Goal: Transaction & Acquisition: Book appointment/travel/reservation

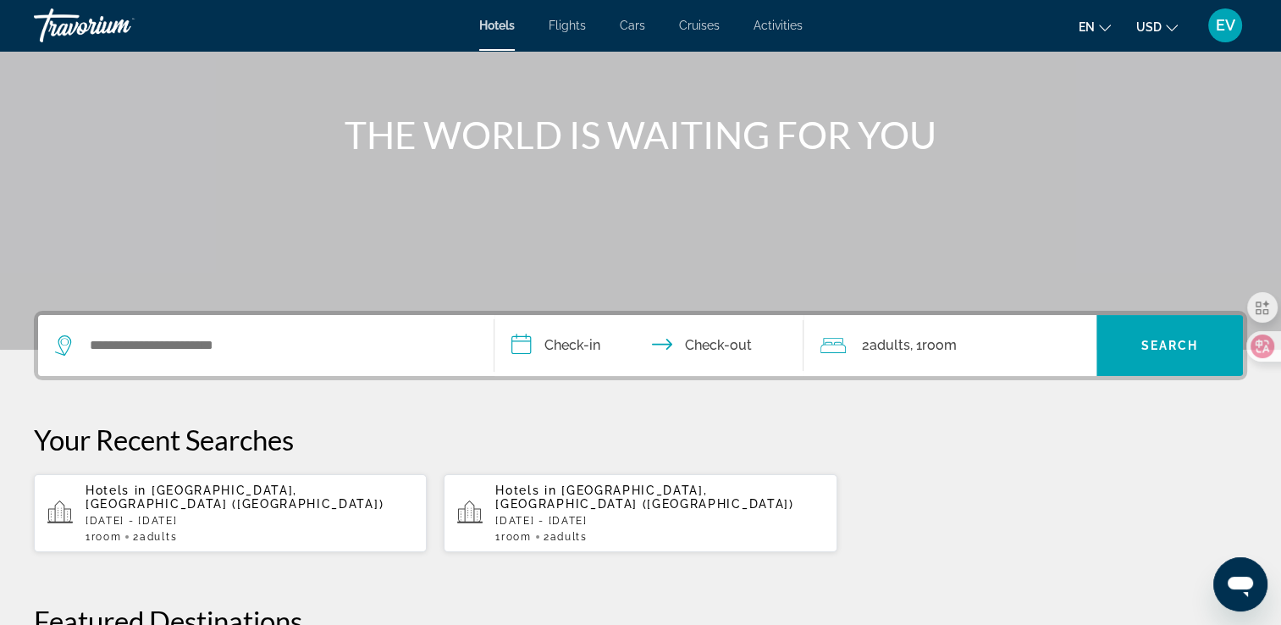
scroll to position [169, 0]
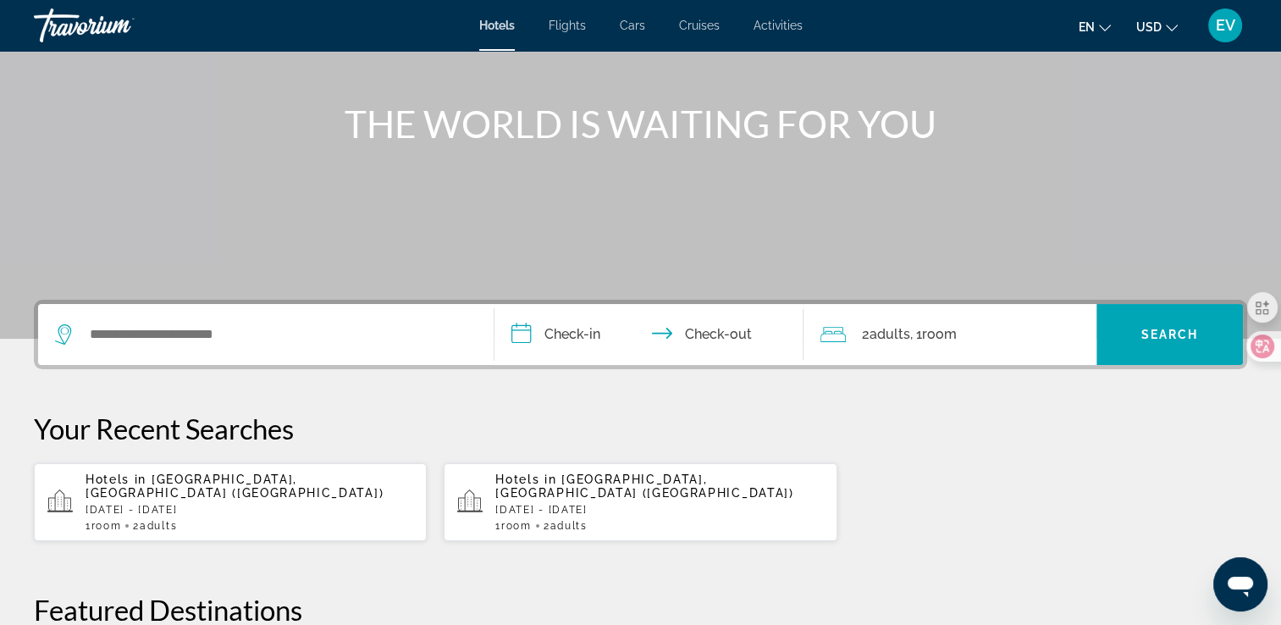
click at [194, 504] on p "[DATE] - [DATE]" at bounding box center [249, 510] width 328 height 12
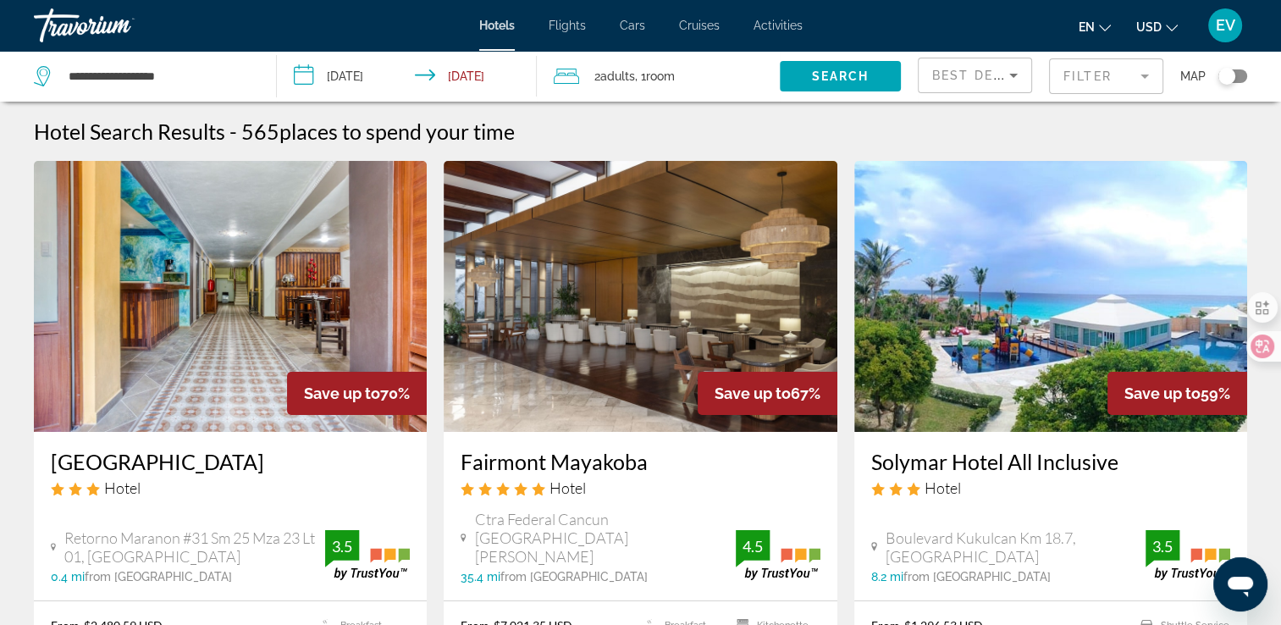
click at [1082, 74] on mat-form-field "Filter" at bounding box center [1106, 76] width 114 height 36
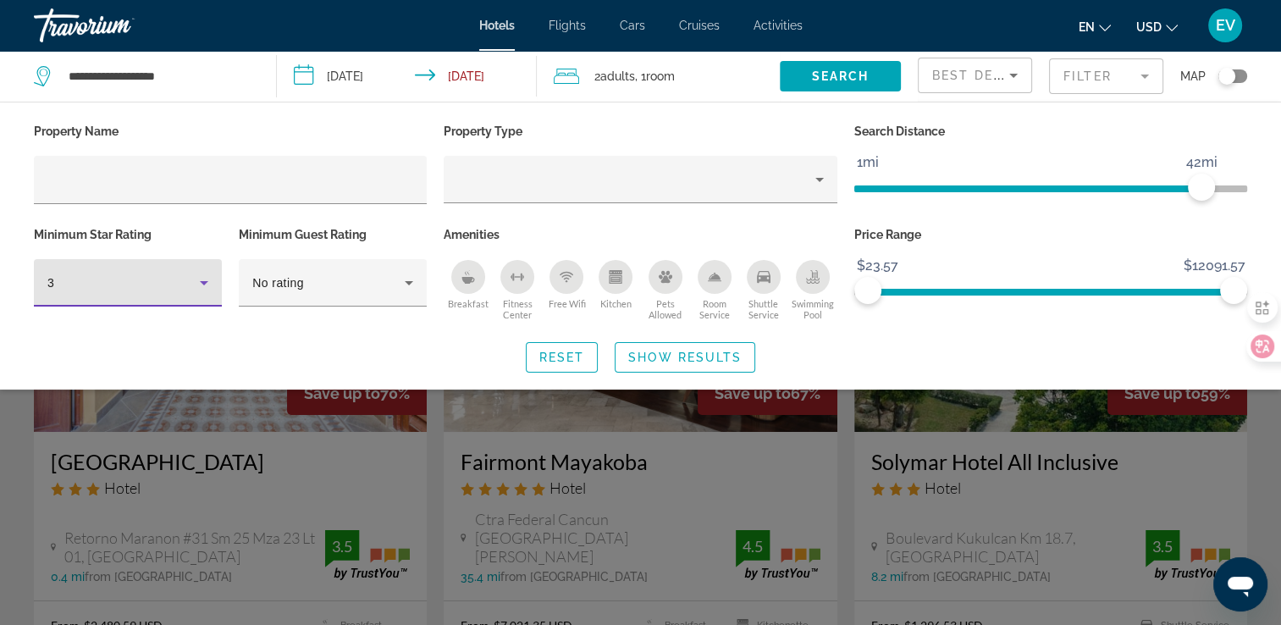
click at [183, 281] on div "3" at bounding box center [123, 283] width 152 height 20
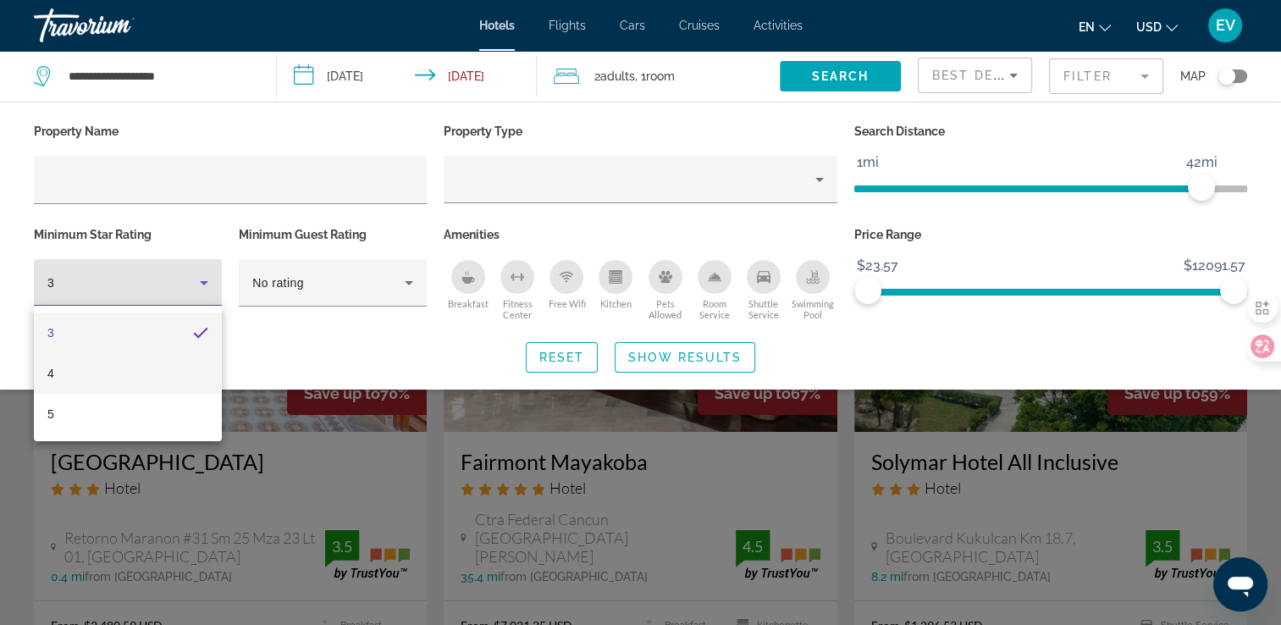
click at [132, 370] on mat-option "4" at bounding box center [128, 373] width 188 height 41
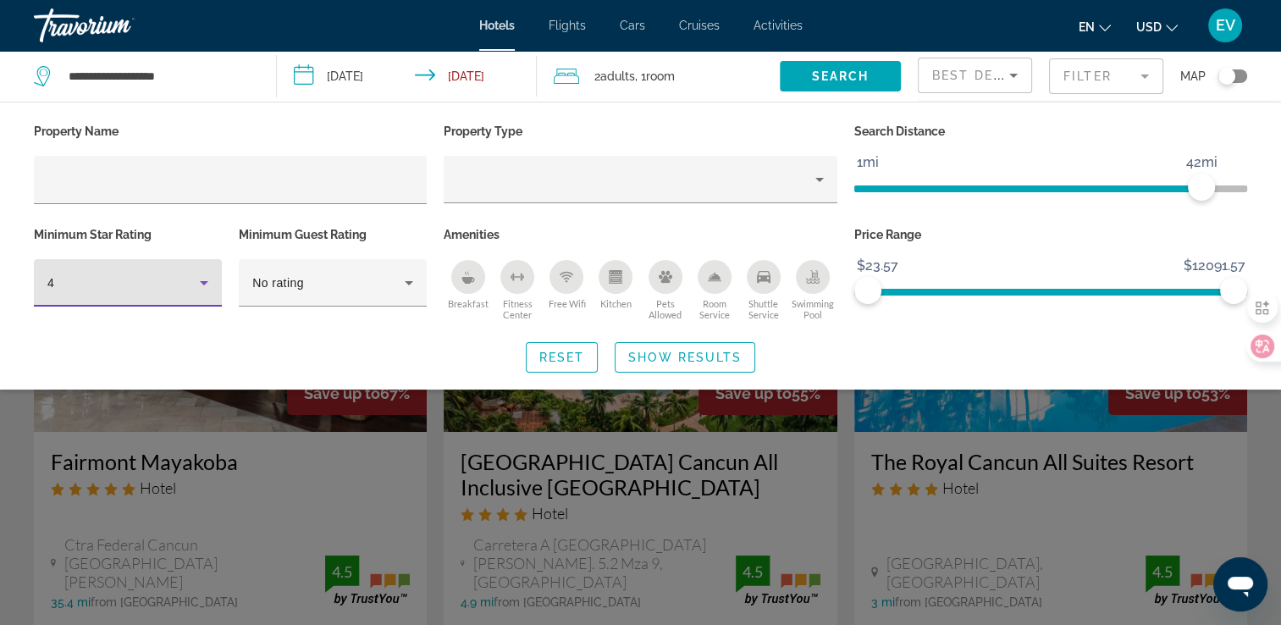
click at [975, 73] on span "Best Deals" at bounding box center [976, 76] width 88 height 14
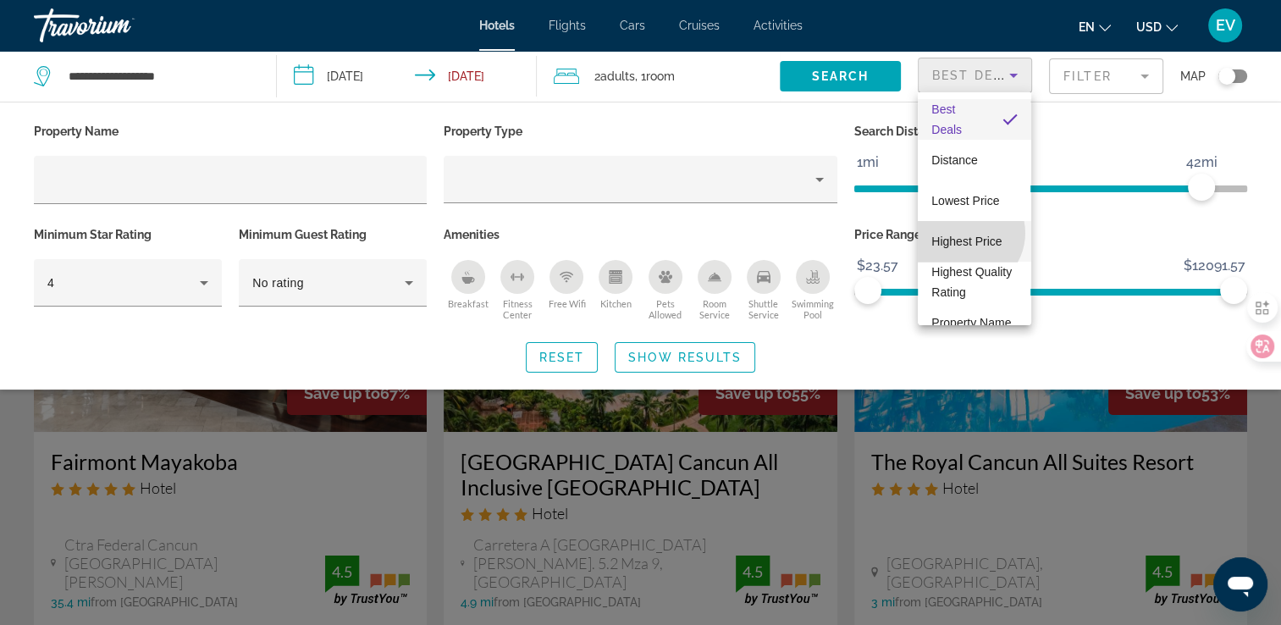
click at [966, 234] on span "Highest Price" at bounding box center [966, 241] width 70 height 14
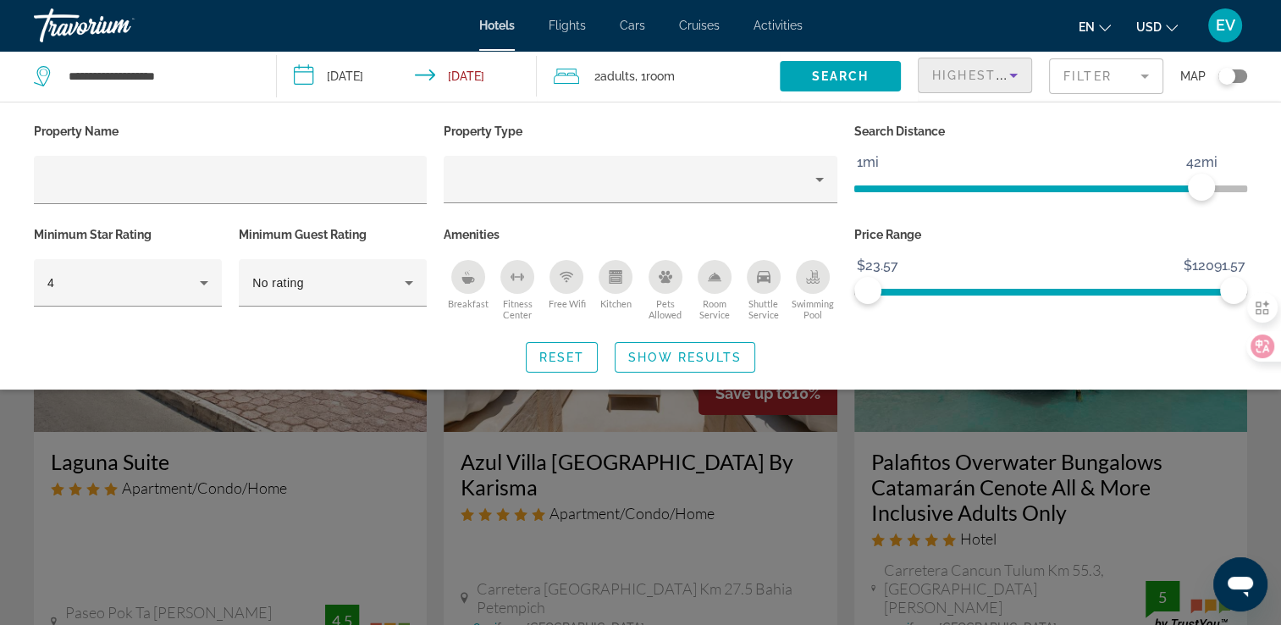
click at [26, 433] on div "Search widget" at bounding box center [640, 439] width 1281 height 371
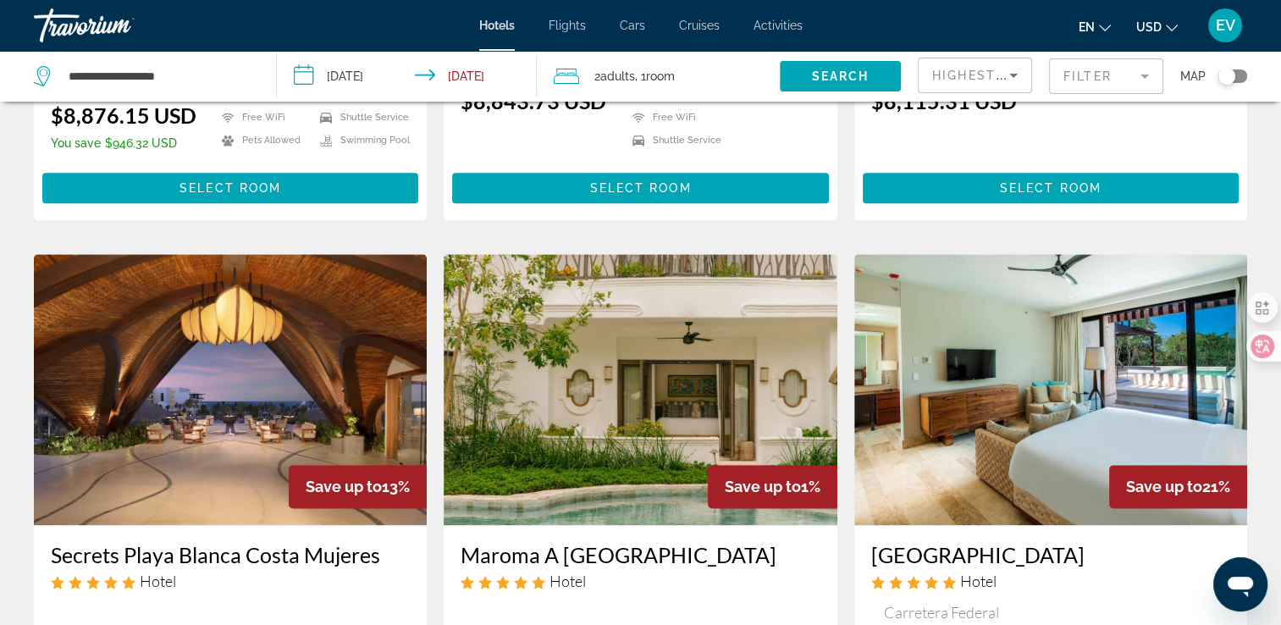
scroll to position [2286, 0]
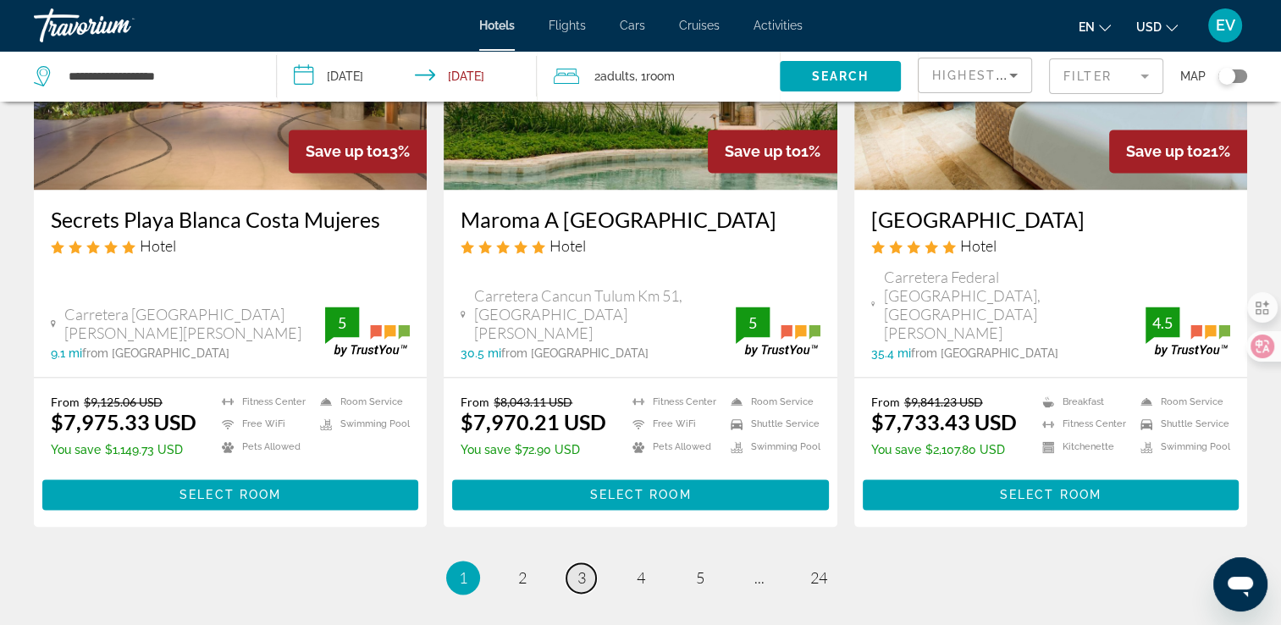
click at [587, 563] on link "page 3" at bounding box center [581, 578] width 30 height 30
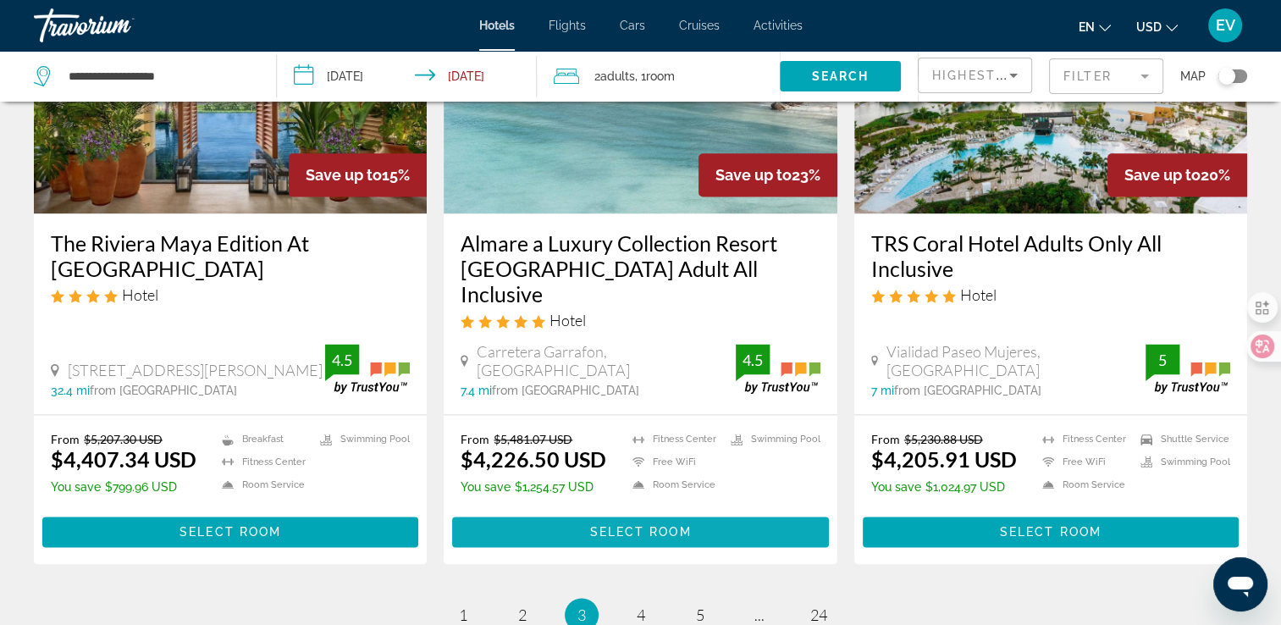
scroll to position [2286, 0]
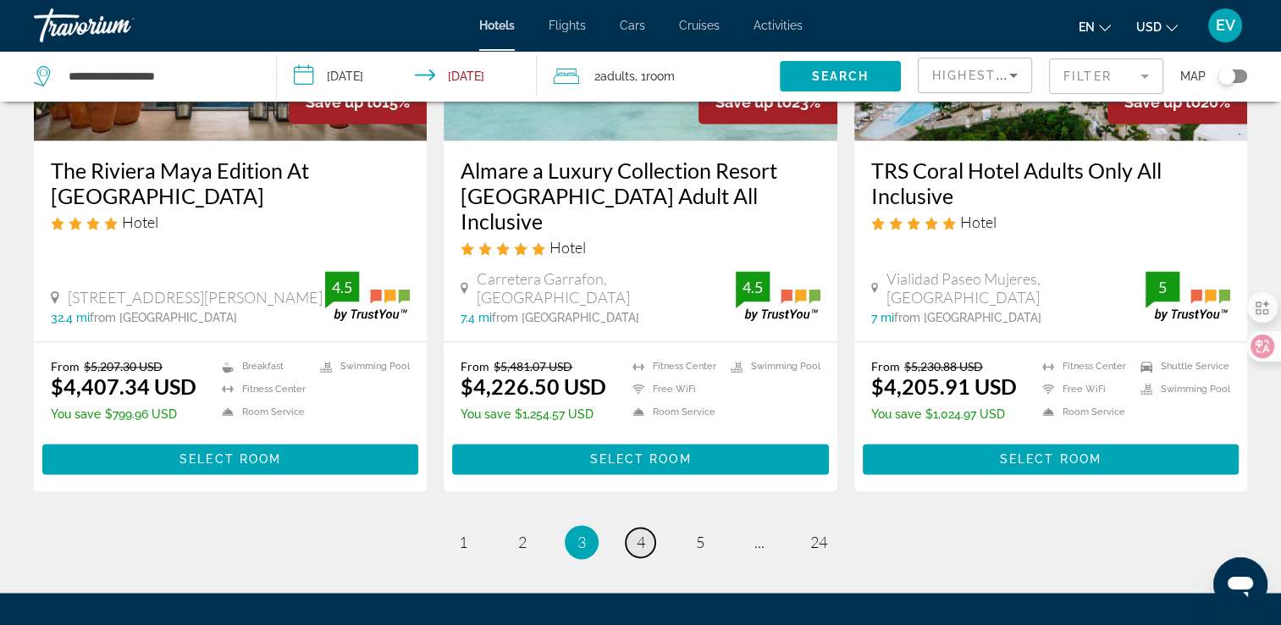
click at [650, 527] on link "page 4" at bounding box center [641, 542] width 30 height 30
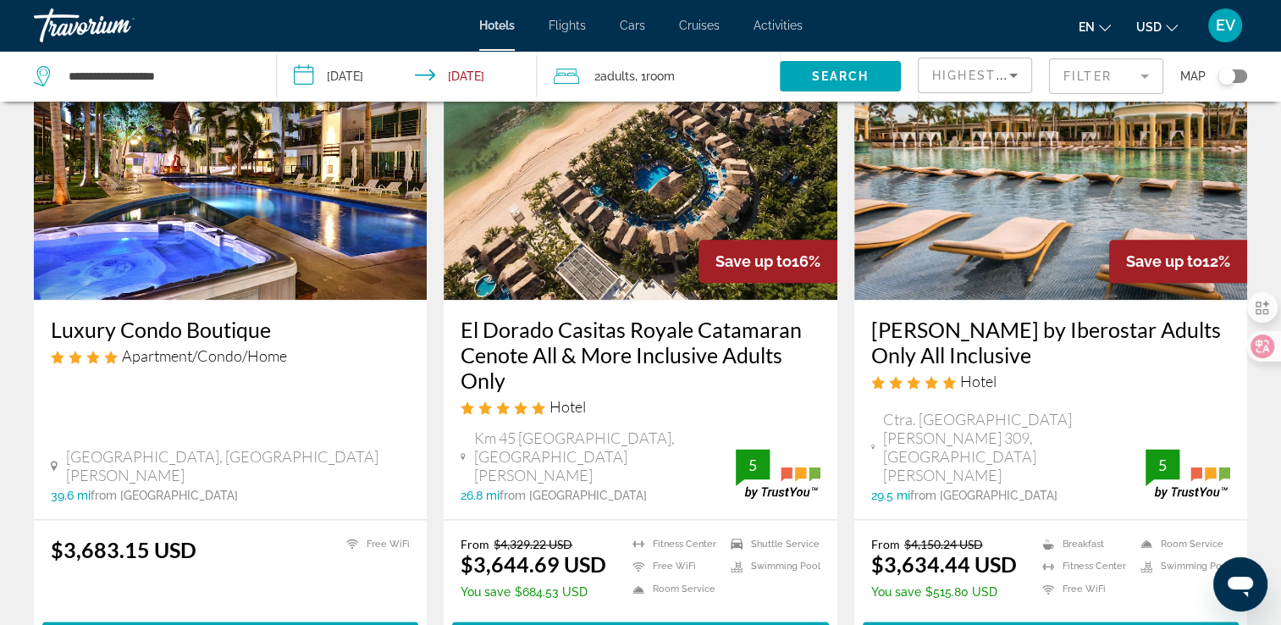
scroll to position [2353, 0]
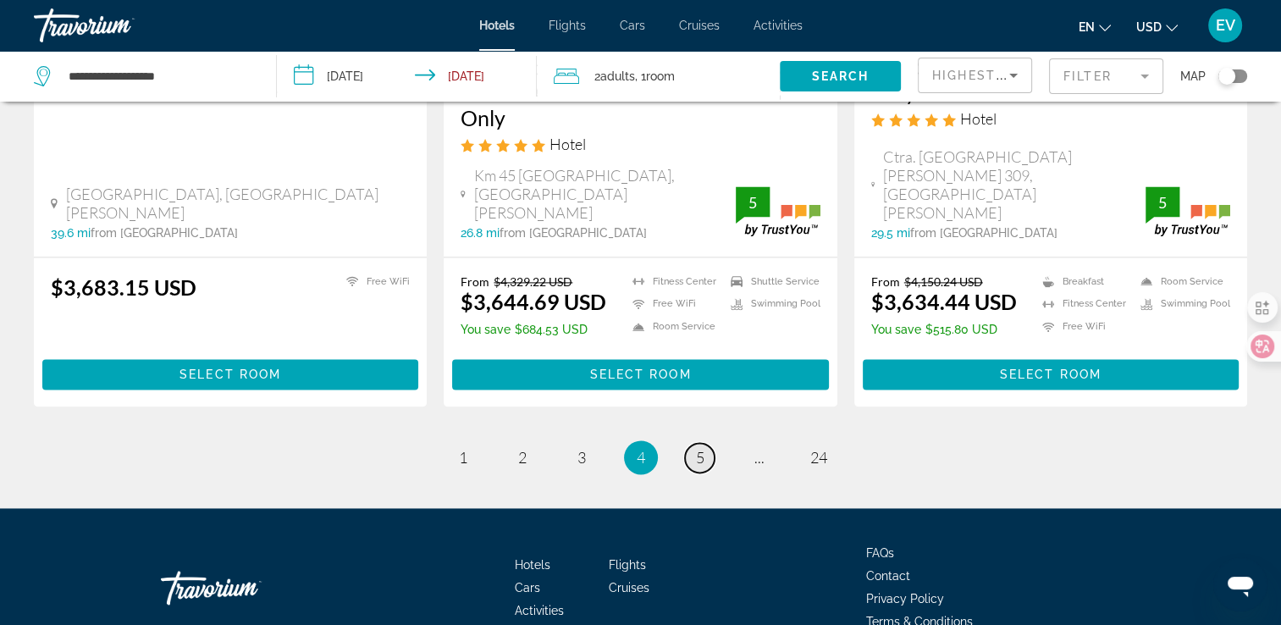
click at [696, 448] on span "5" at bounding box center [700, 457] width 8 height 19
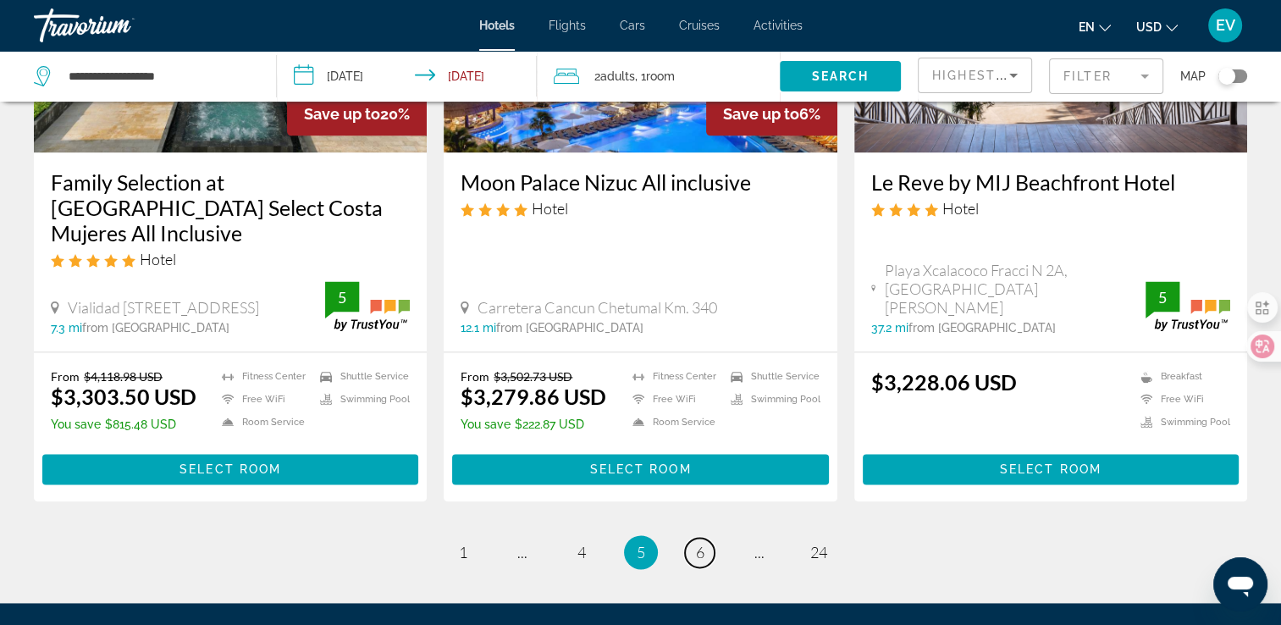
scroll to position [2330, 0]
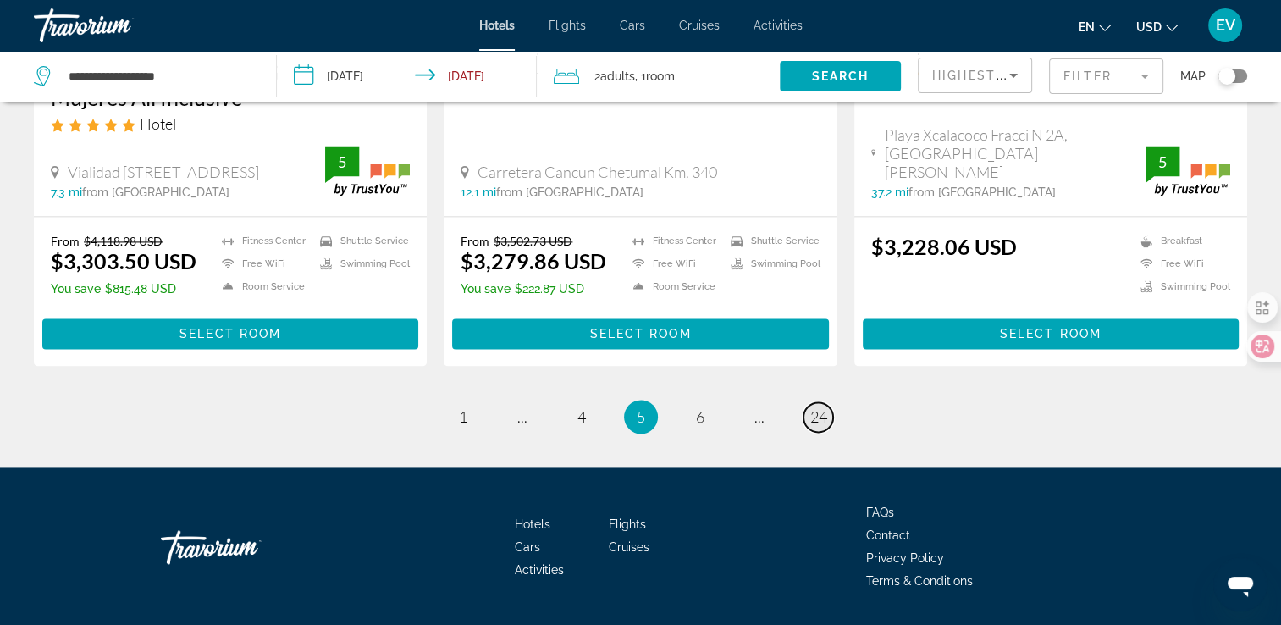
click at [817, 407] on span "24" at bounding box center [818, 416] width 17 height 19
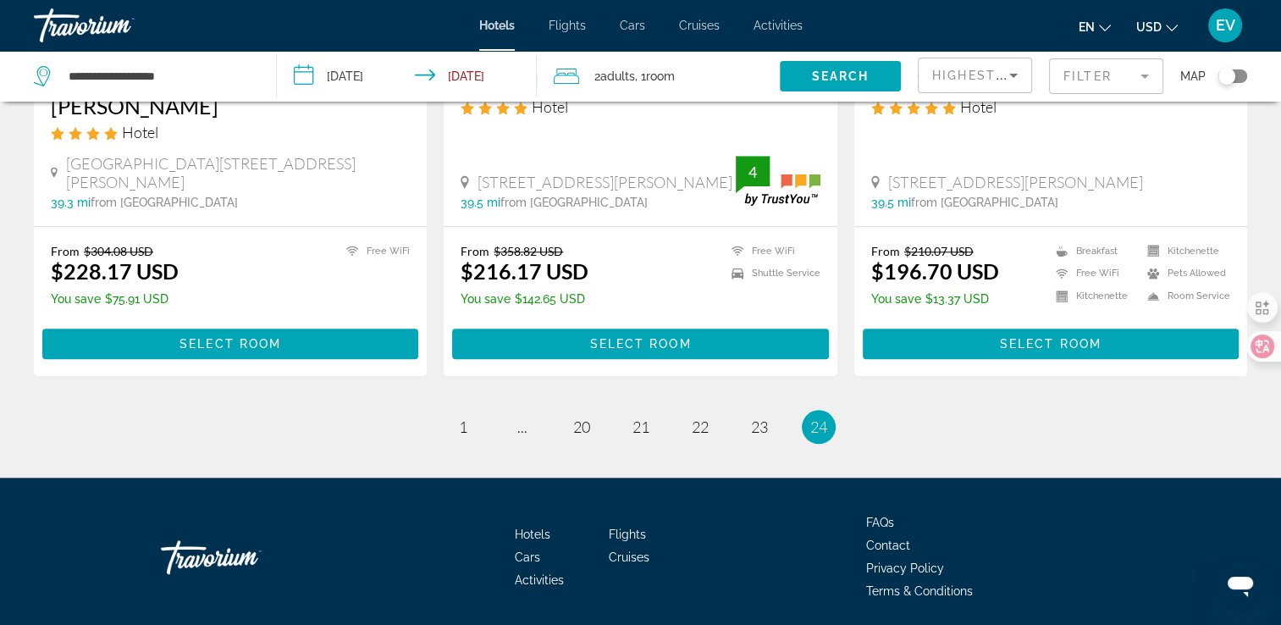
scroll to position [1660, 0]
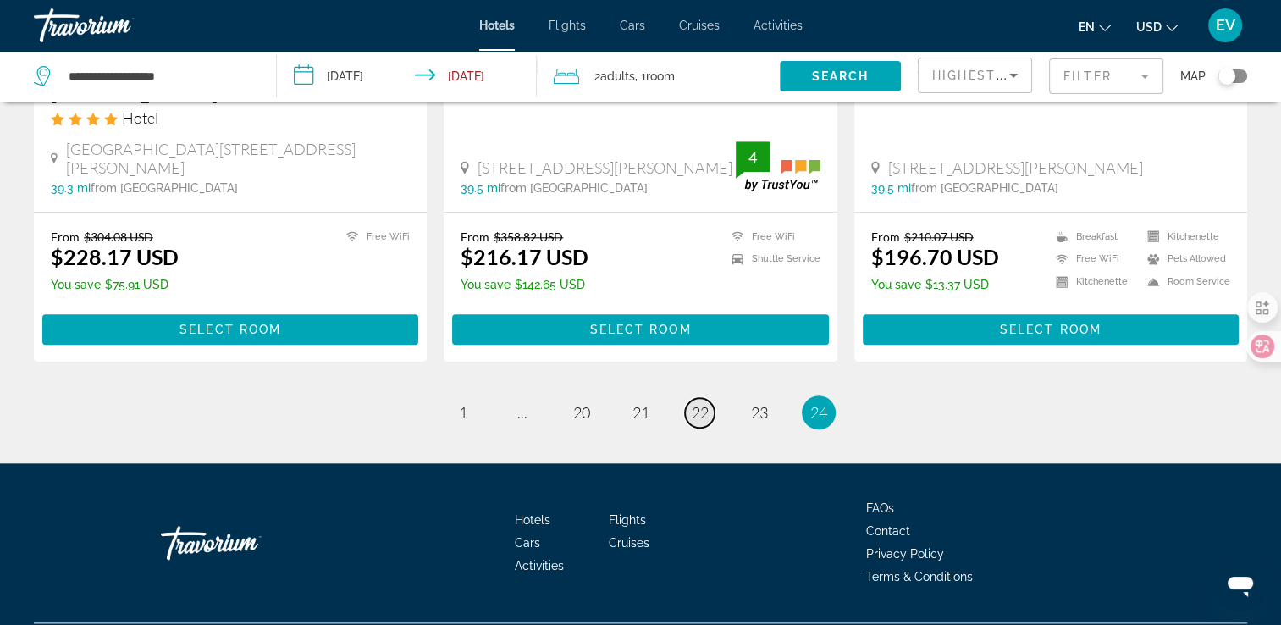
click at [701, 403] on span "22" at bounding box center [700, 412] width 17 height 19
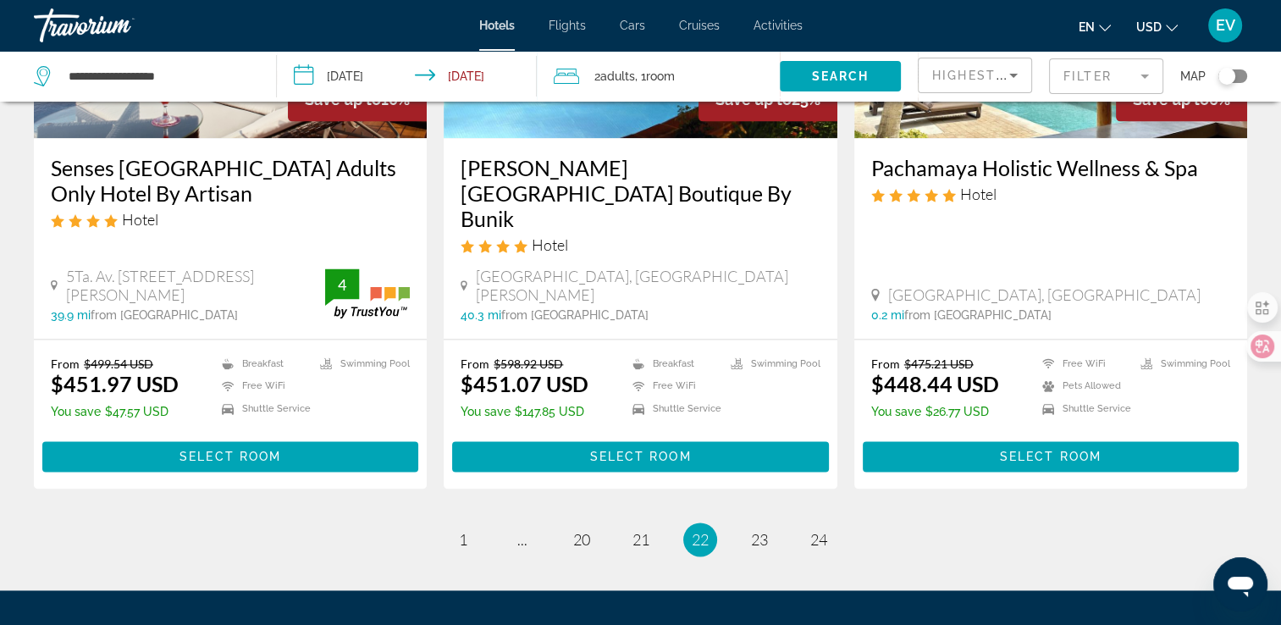
scroll to position [2303, 0]
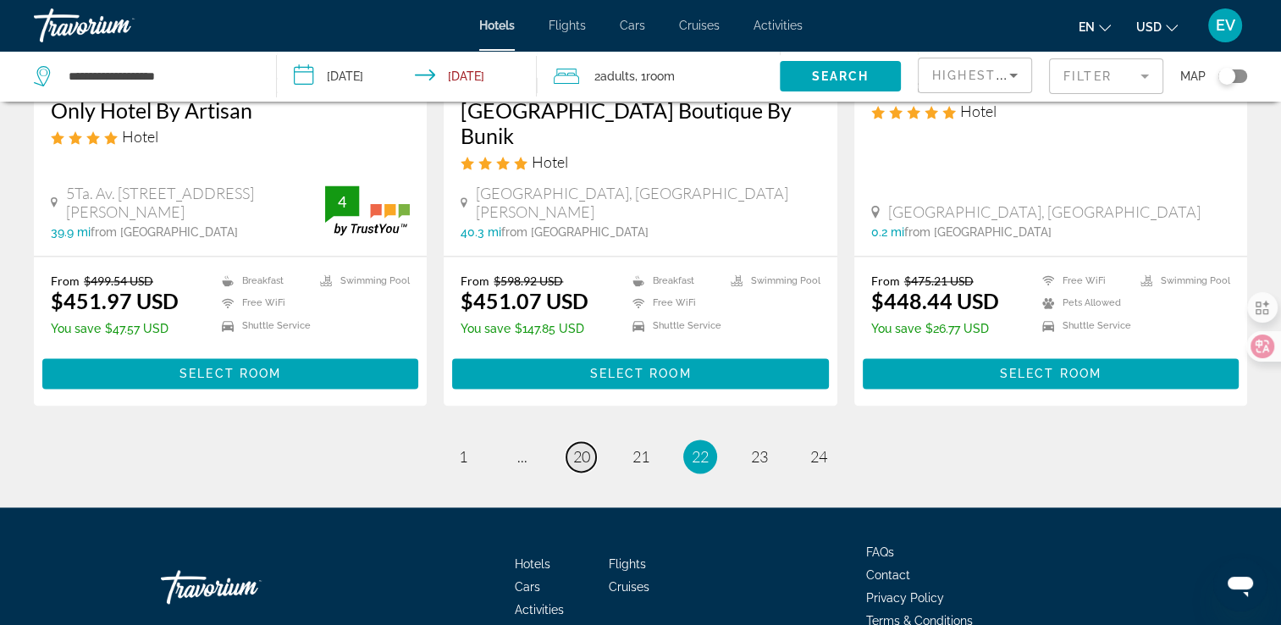
click at [582, 447] on span "20" at bounding box center [581, 456] width 17 height 19
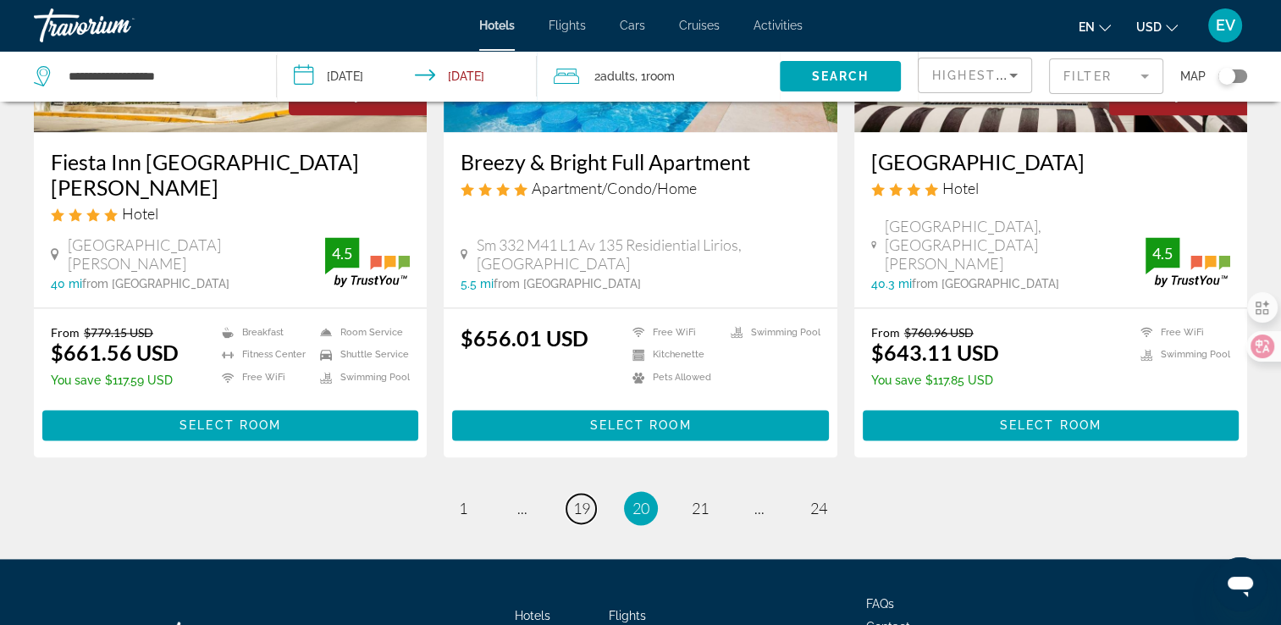
scroll to position [2286, 0]
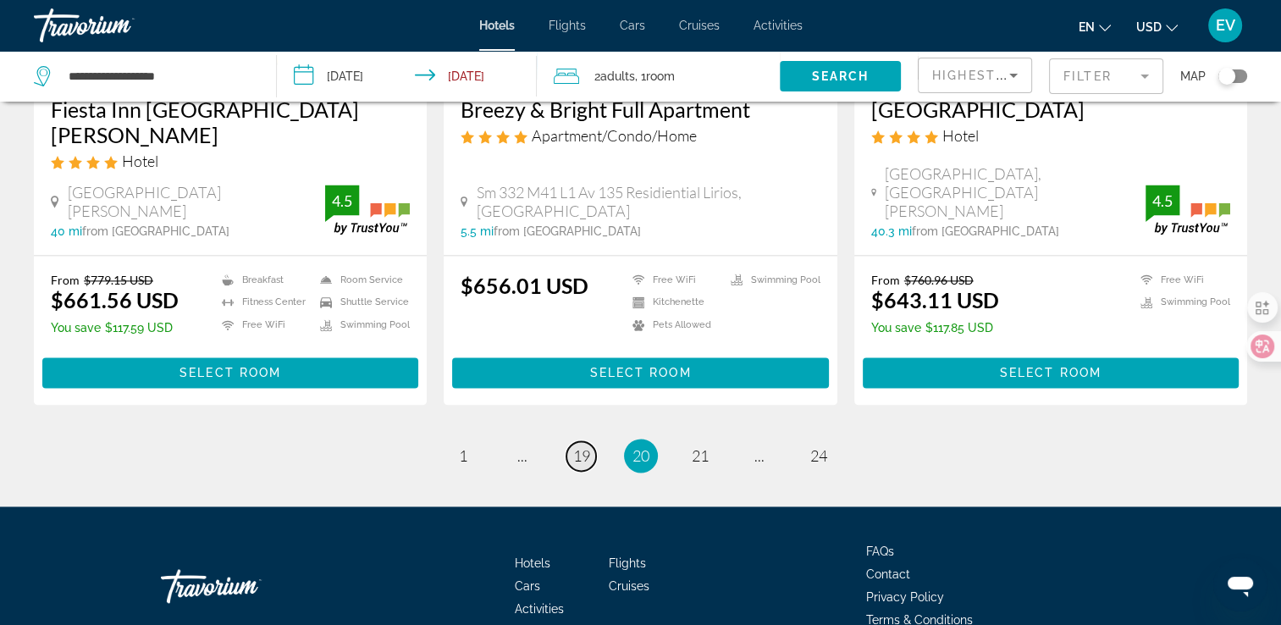
click at [580, 446] on span "19" at bounding box center [581, 455] width 17 height 19
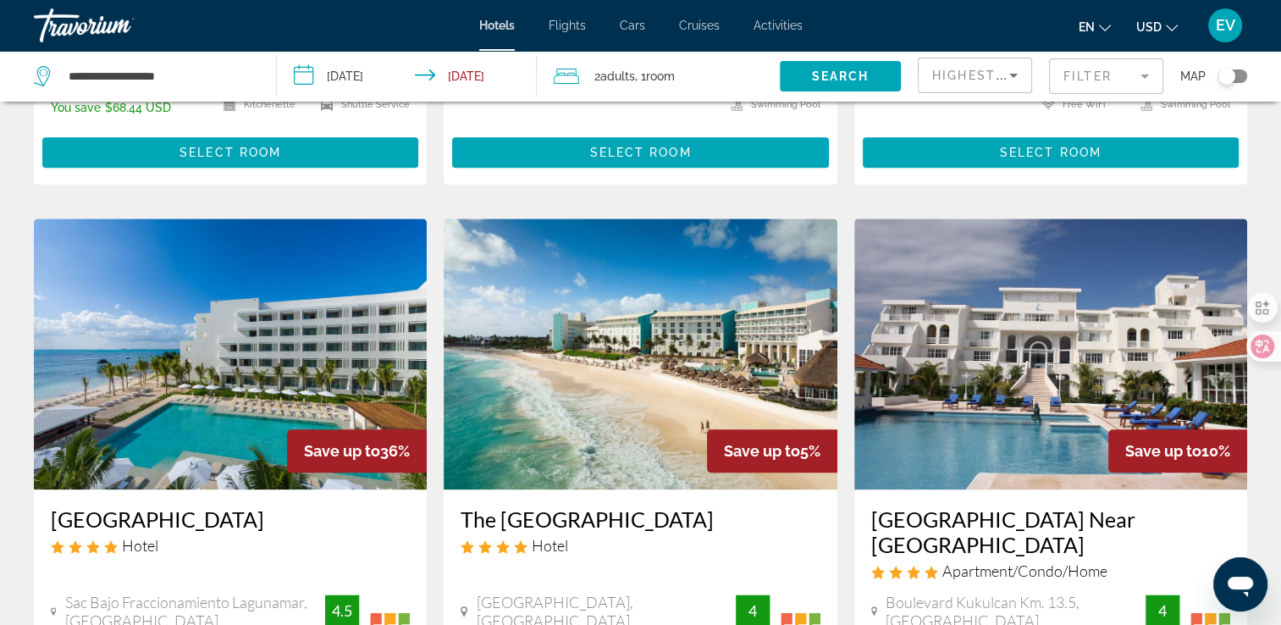
scroll to position [2321, 0]
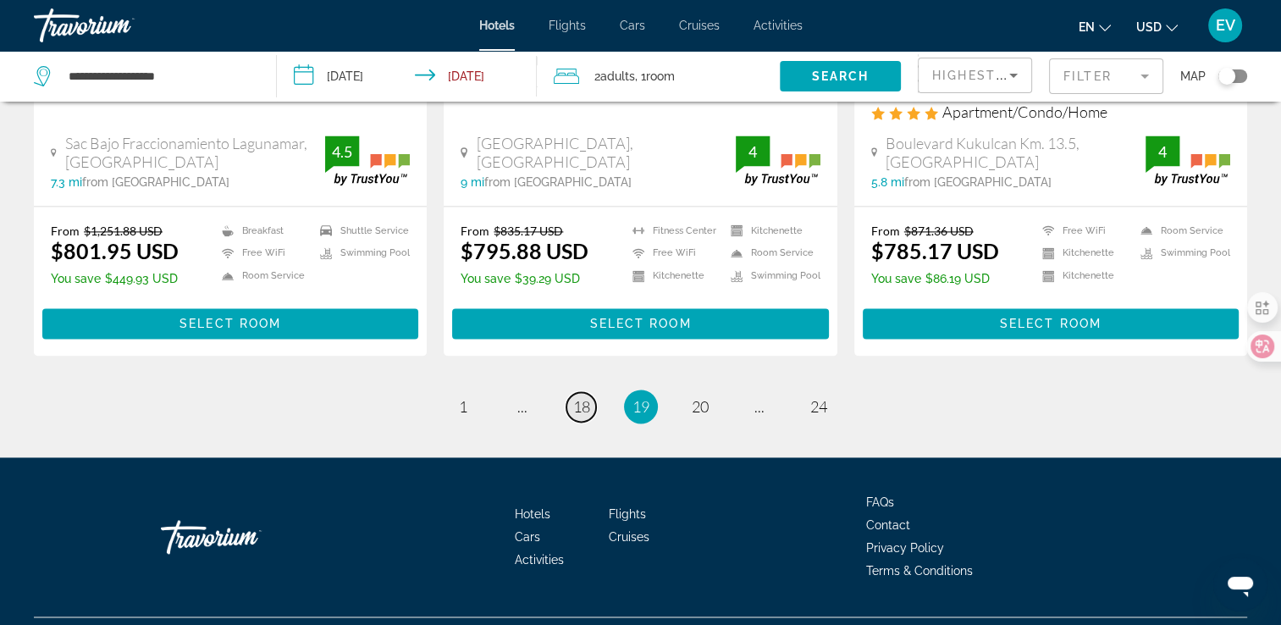
click at [593, 392] on link "page 18" at bounding box center [581, 407] width 30 height 30
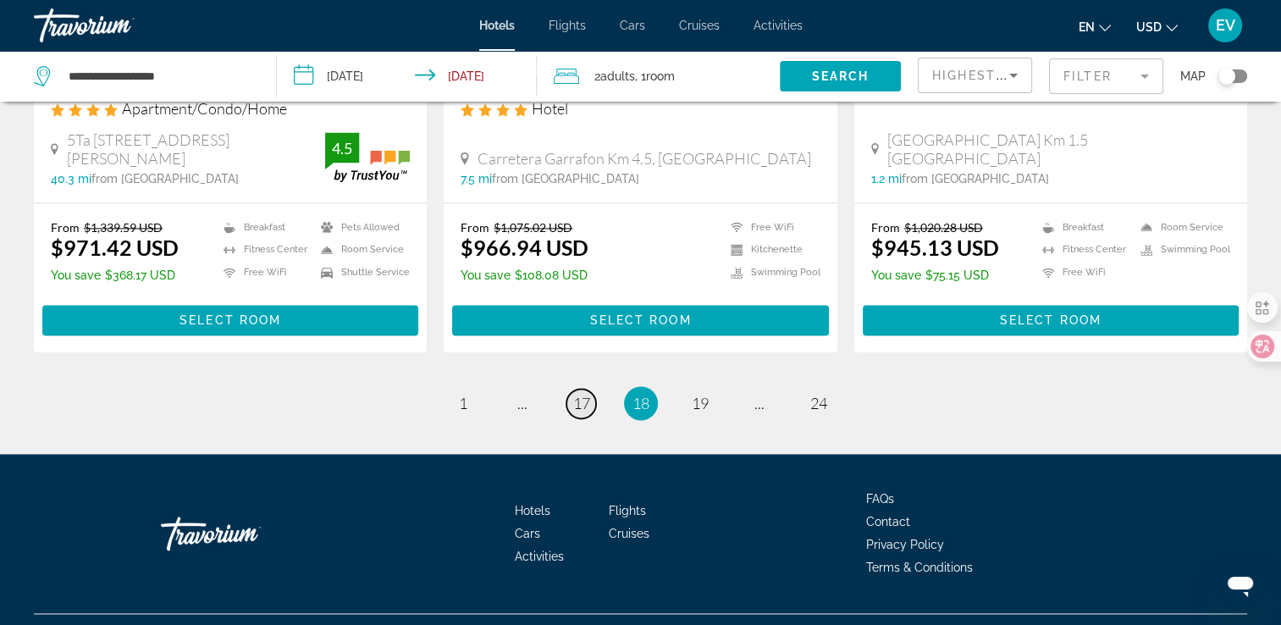
scroll to position [2418, 0]
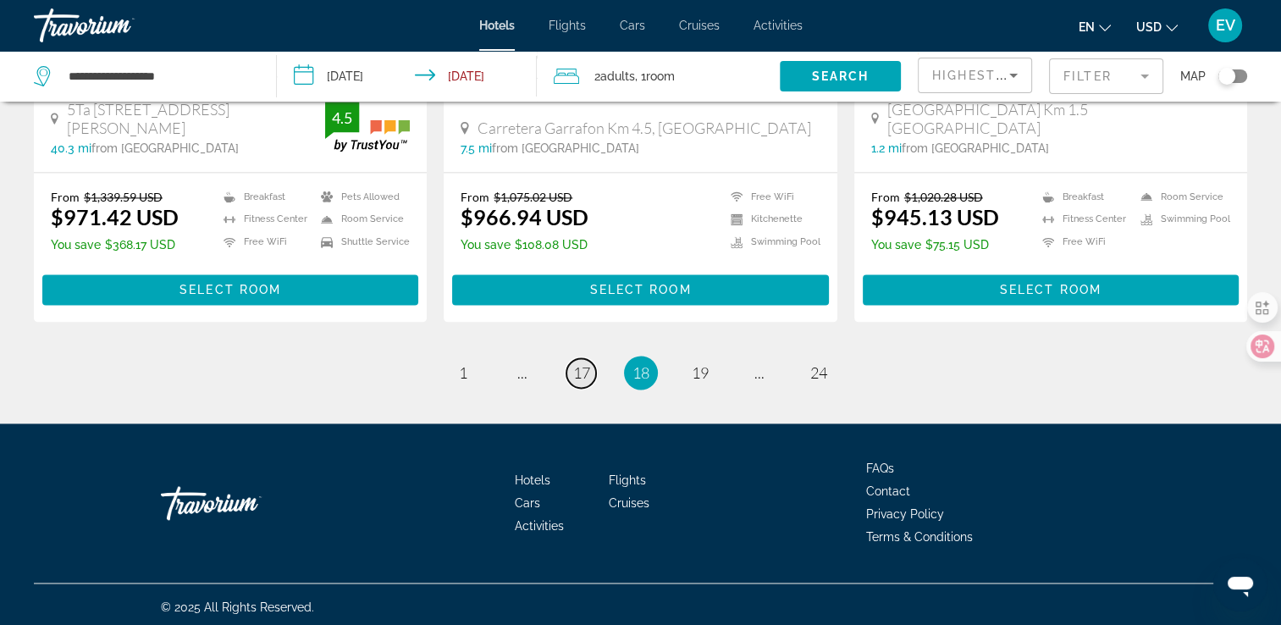
click at [587, 366] on span "17" at bounding box center [581, 372] width 17 height 19
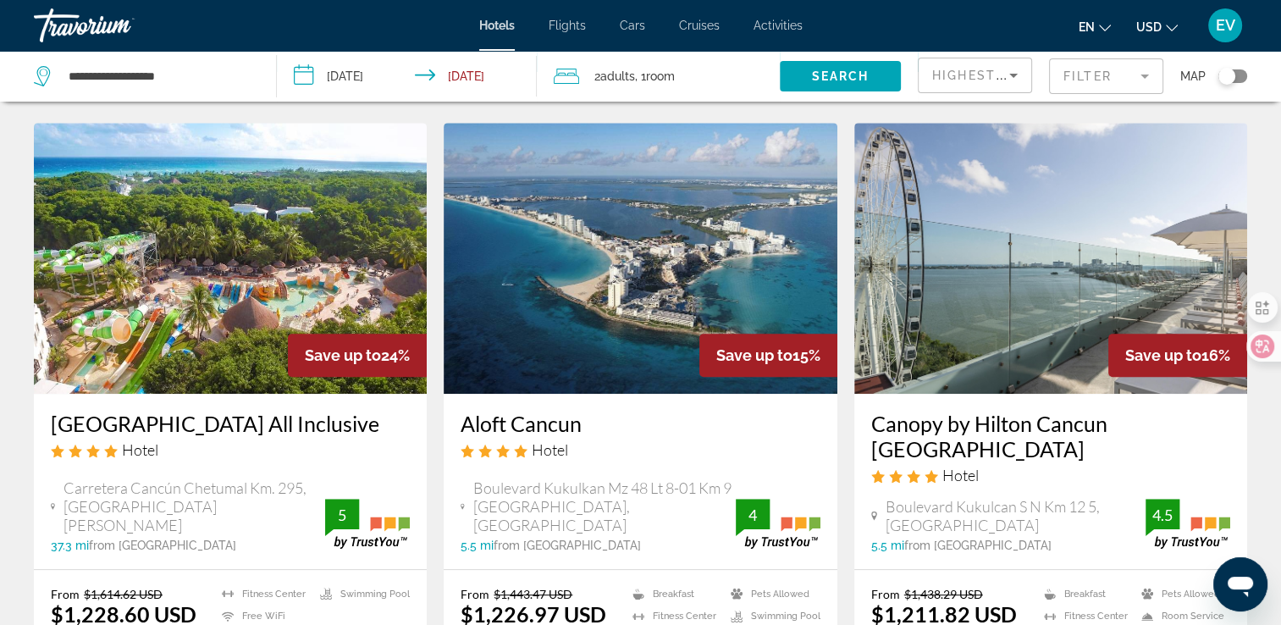
scroll to position [677, 0]
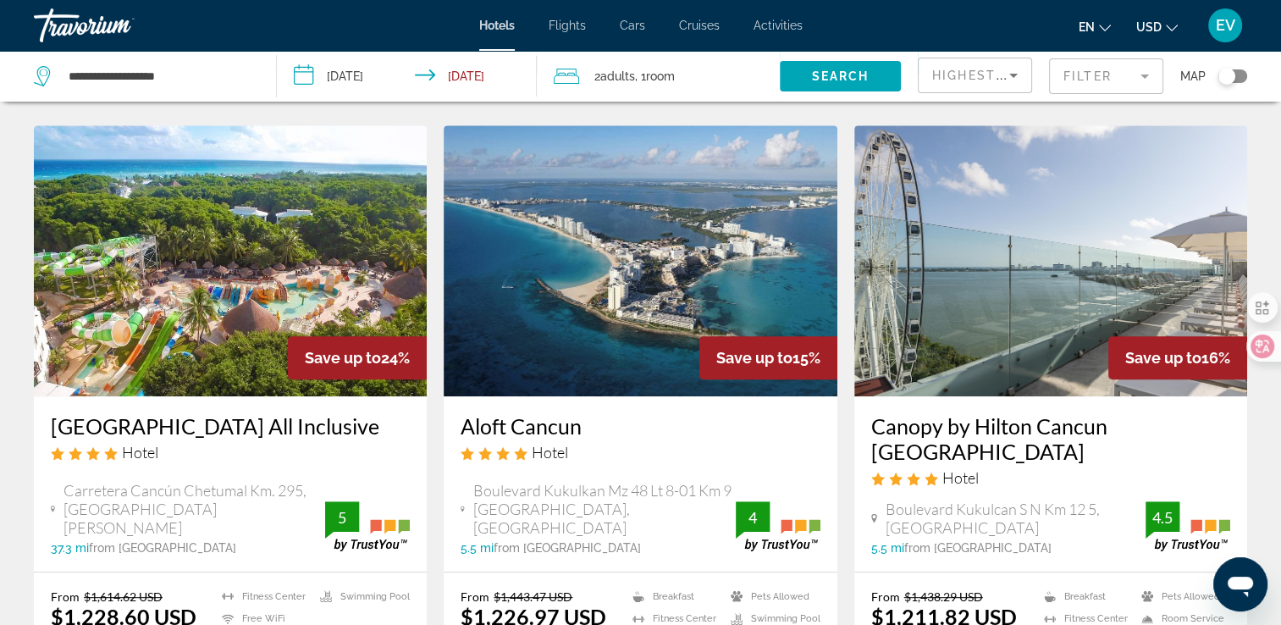
click at [1067, 77] on mat-form-field "Filter" at bounding box center [1106, 76] width 114 height 36
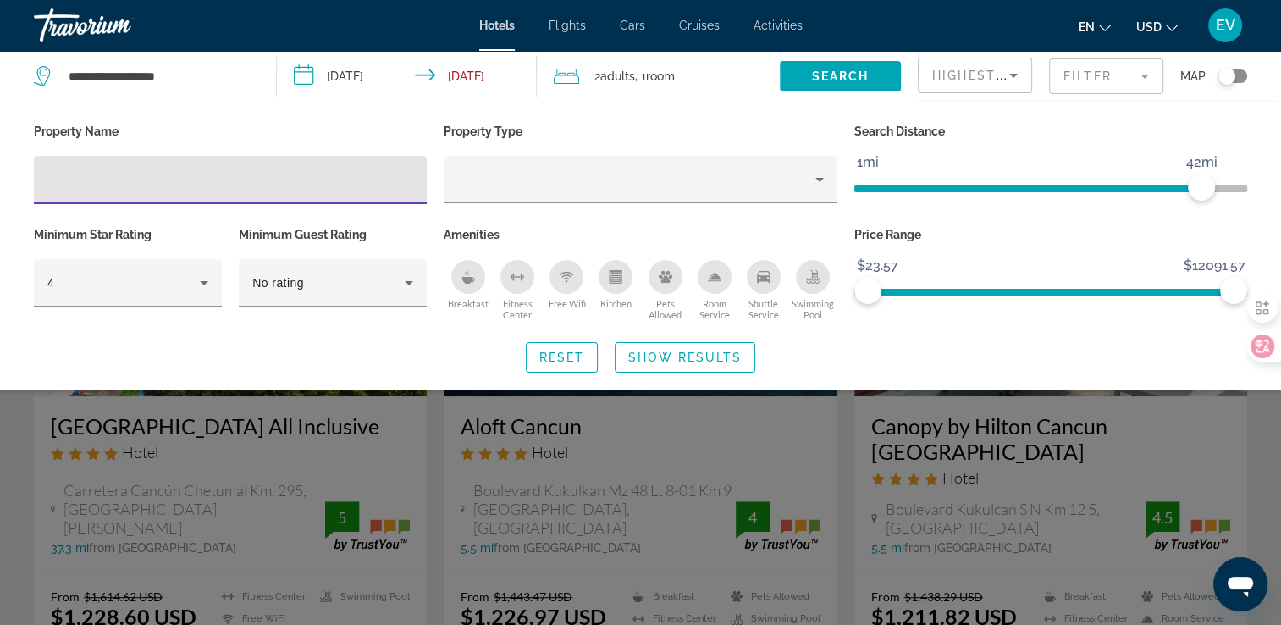
click at [322, 183] on input "Hotel Filters" at bounding box center [230, 180] width 366 height 20
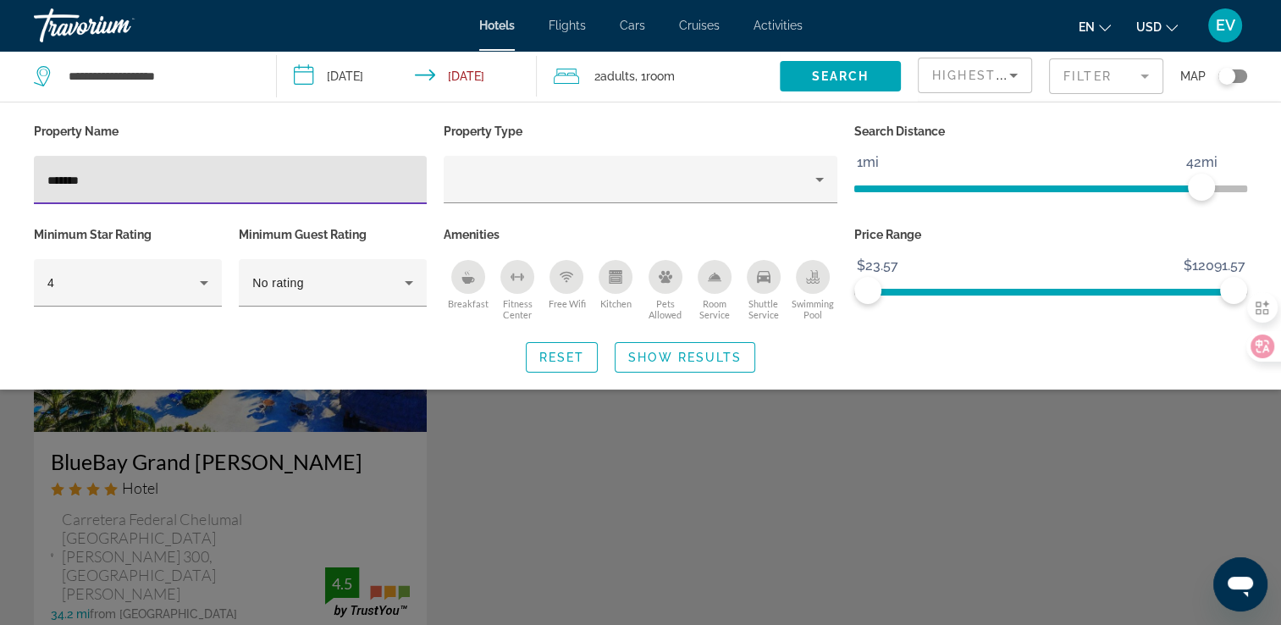
type input "*******"
click at [485, 448] on div "Search widget" at bounding box center [640, 439] width 1281 height 371
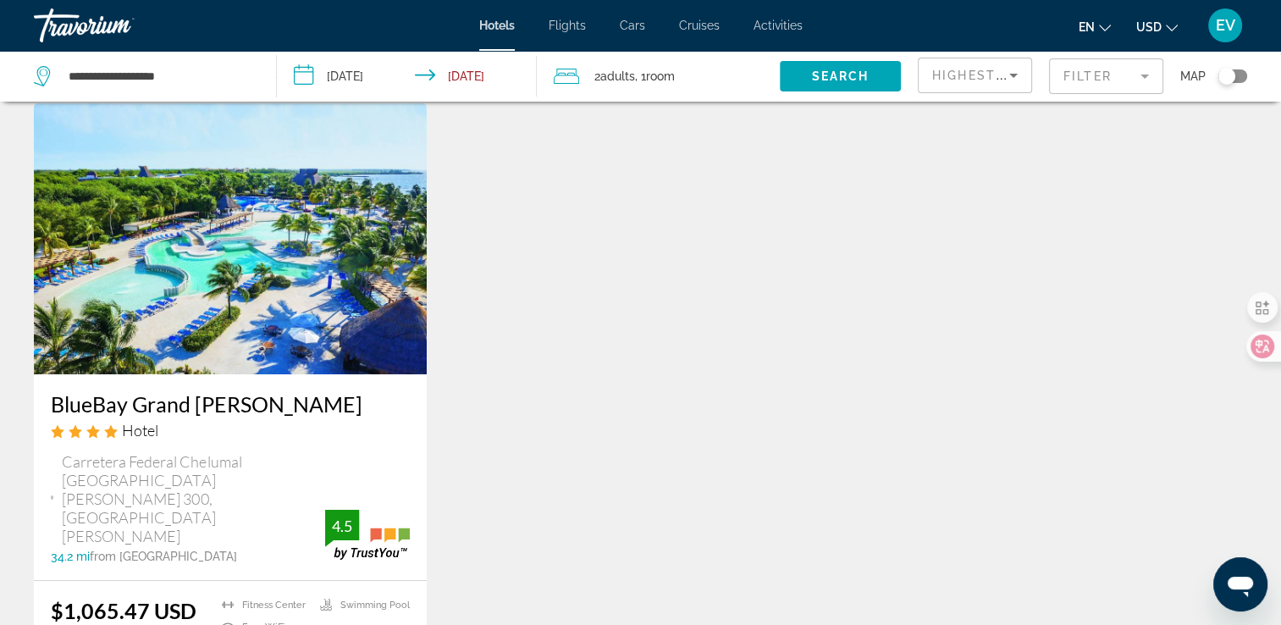
scroll to position [85, 0]
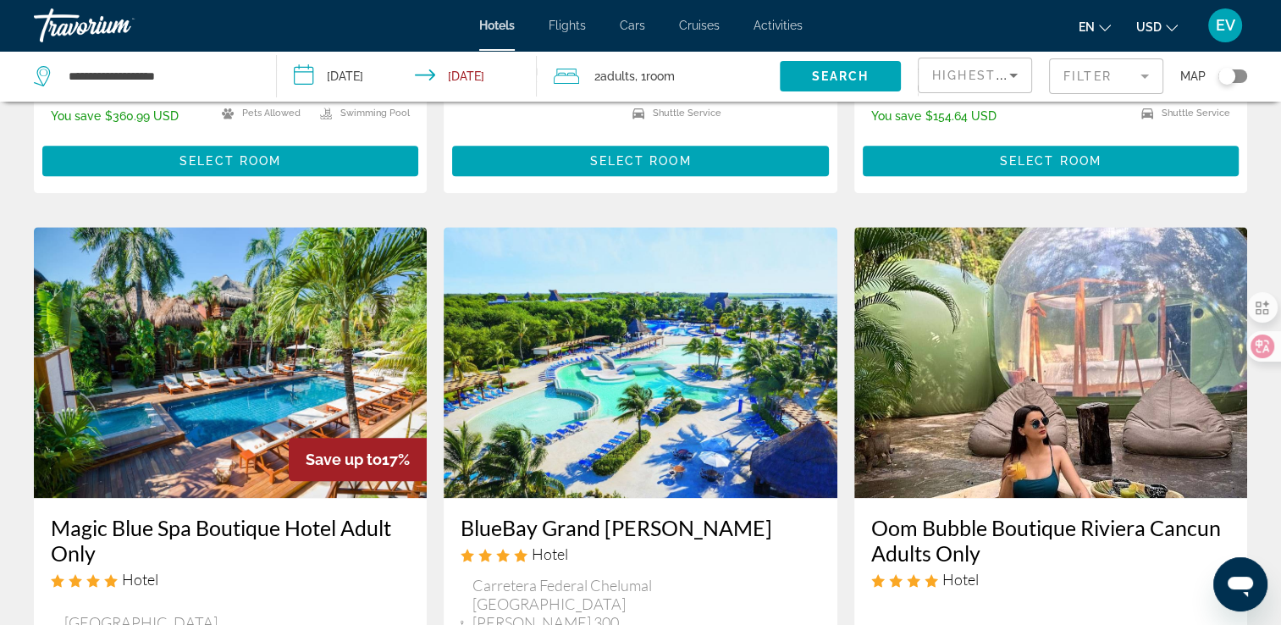
scroll to position [2055, 0]
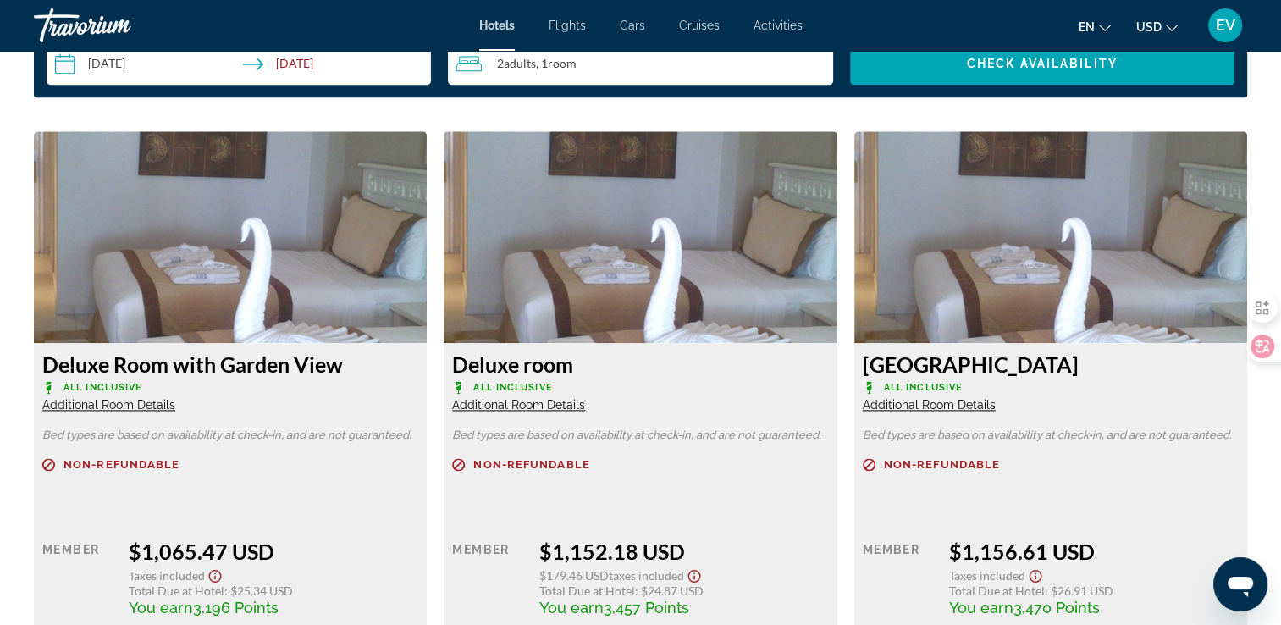
scroll to position [2286, 0]
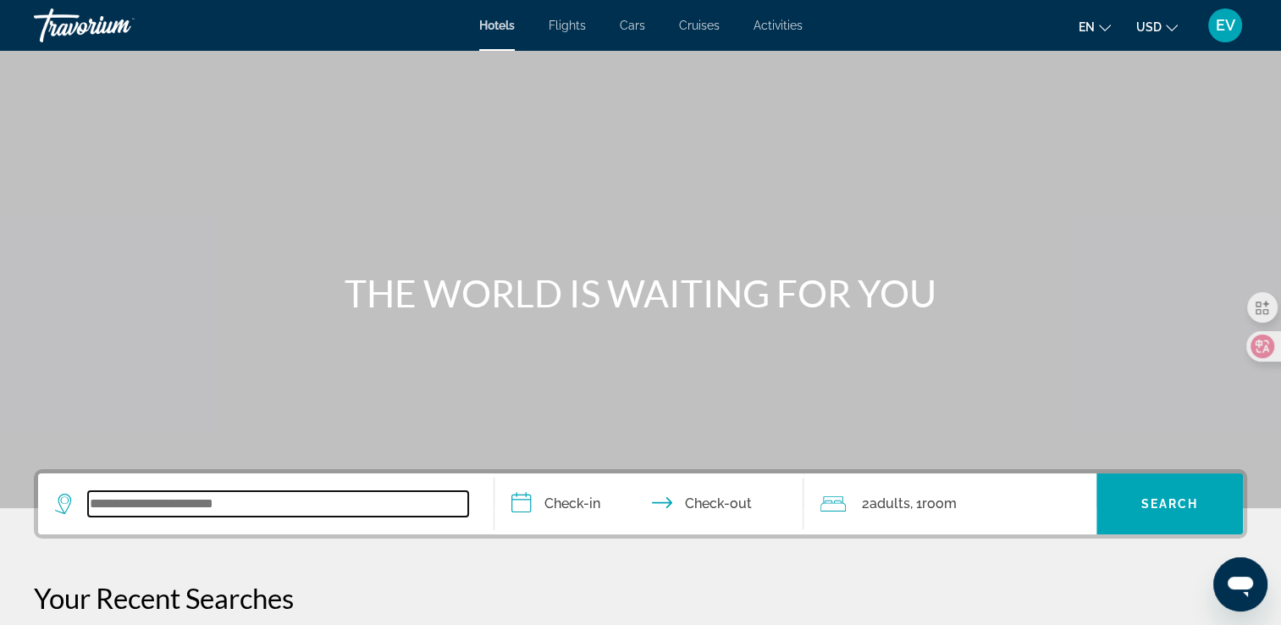
click at [389, 505] on input "Search widget" at bounding box center [278, 503] width 380 height 25
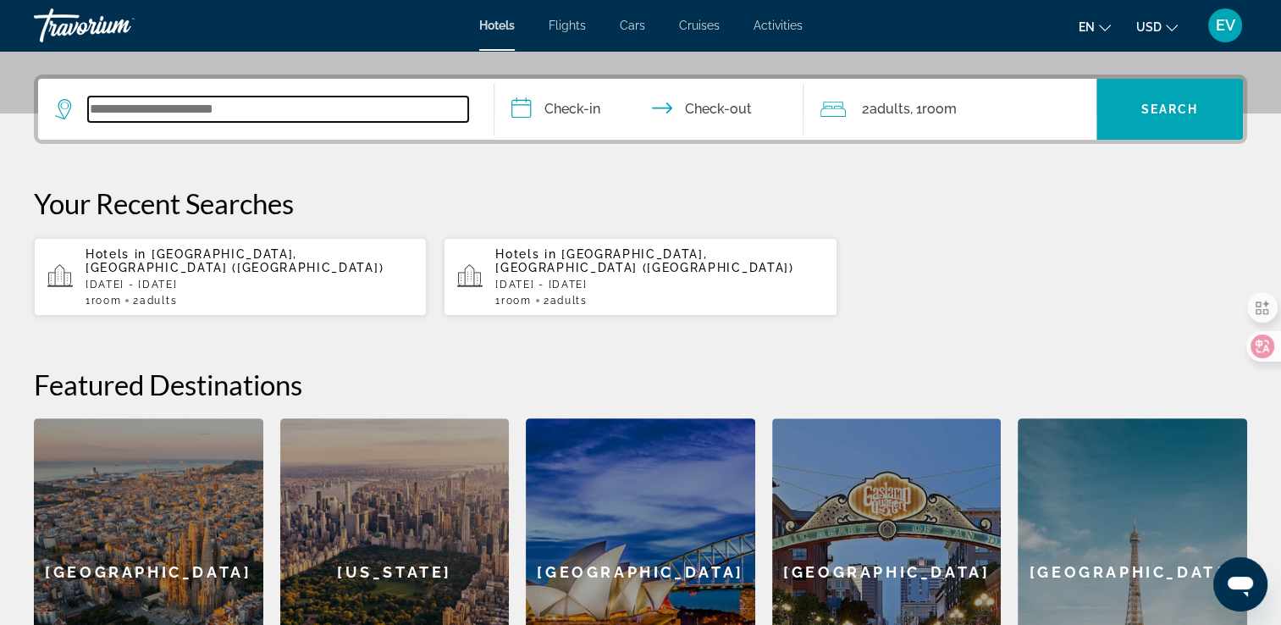
scroll to position [413, 0]
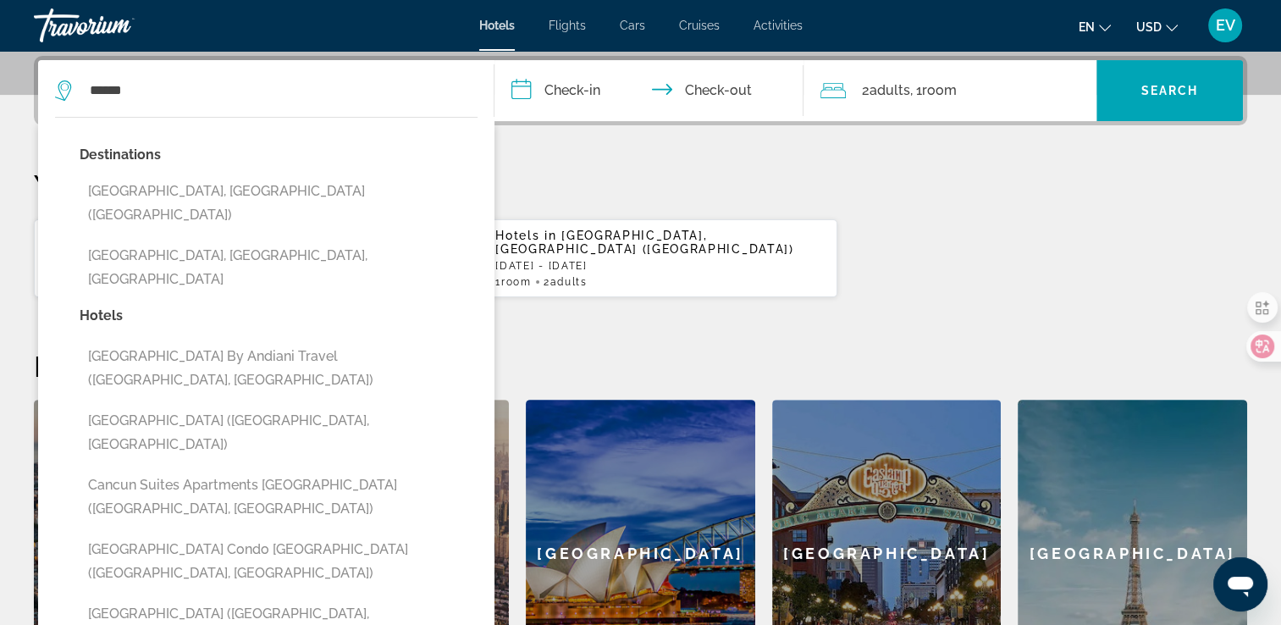
click at [267, 185] on button "[GEOGRAPHIC_DATA], [GEOGRAPHIC_DATA] ([GEOGRAPHIC_DATA])" at bounding box center [279, 203] width 398 height 56
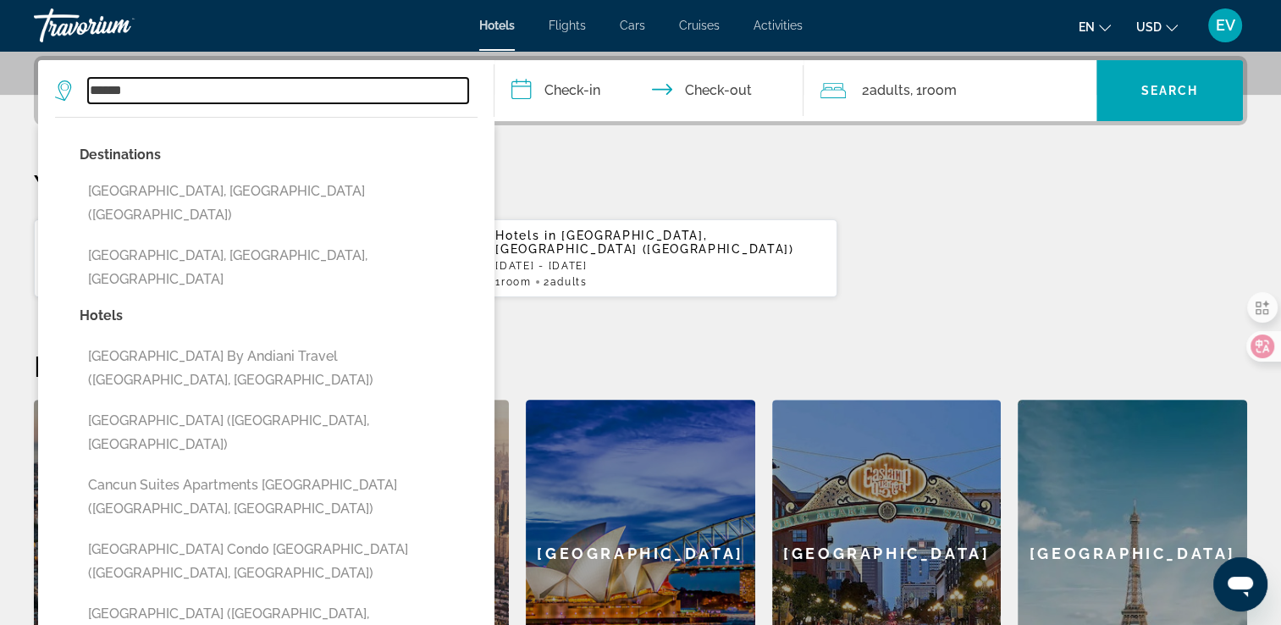
type input "**********"
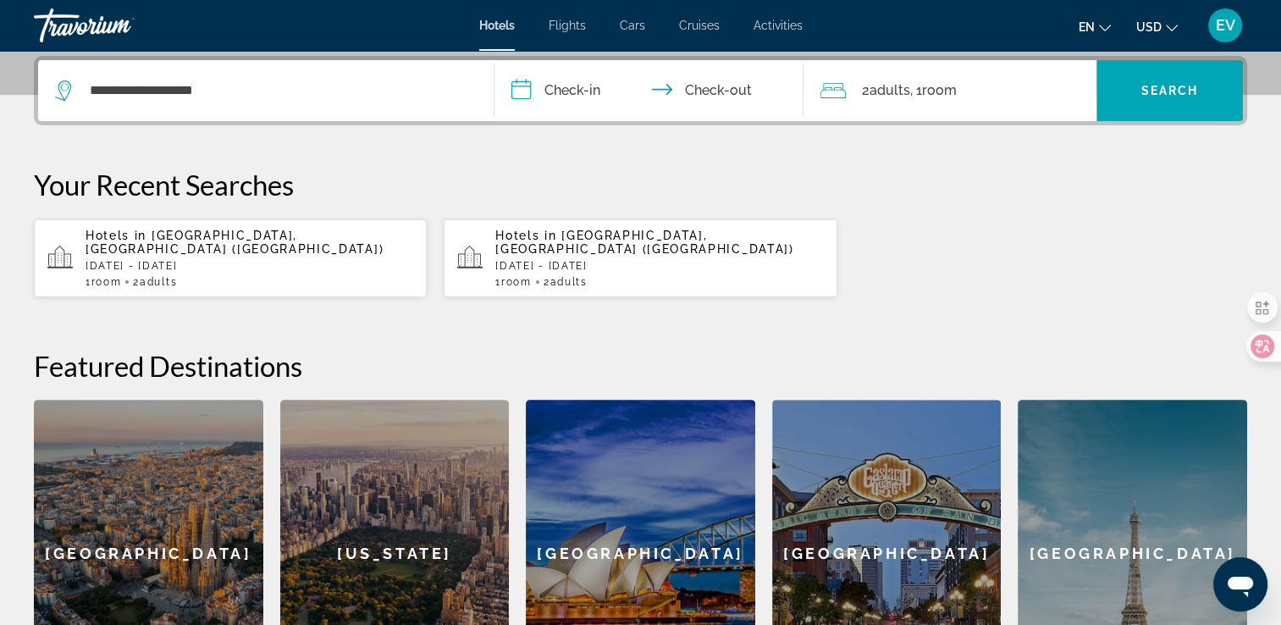
click at [267, 260] on p "[DATE] - [DATE]" at bounding box center [249, 266] width 328 height 12
